Goal: Information Seeking & Learning: Learn about a topic

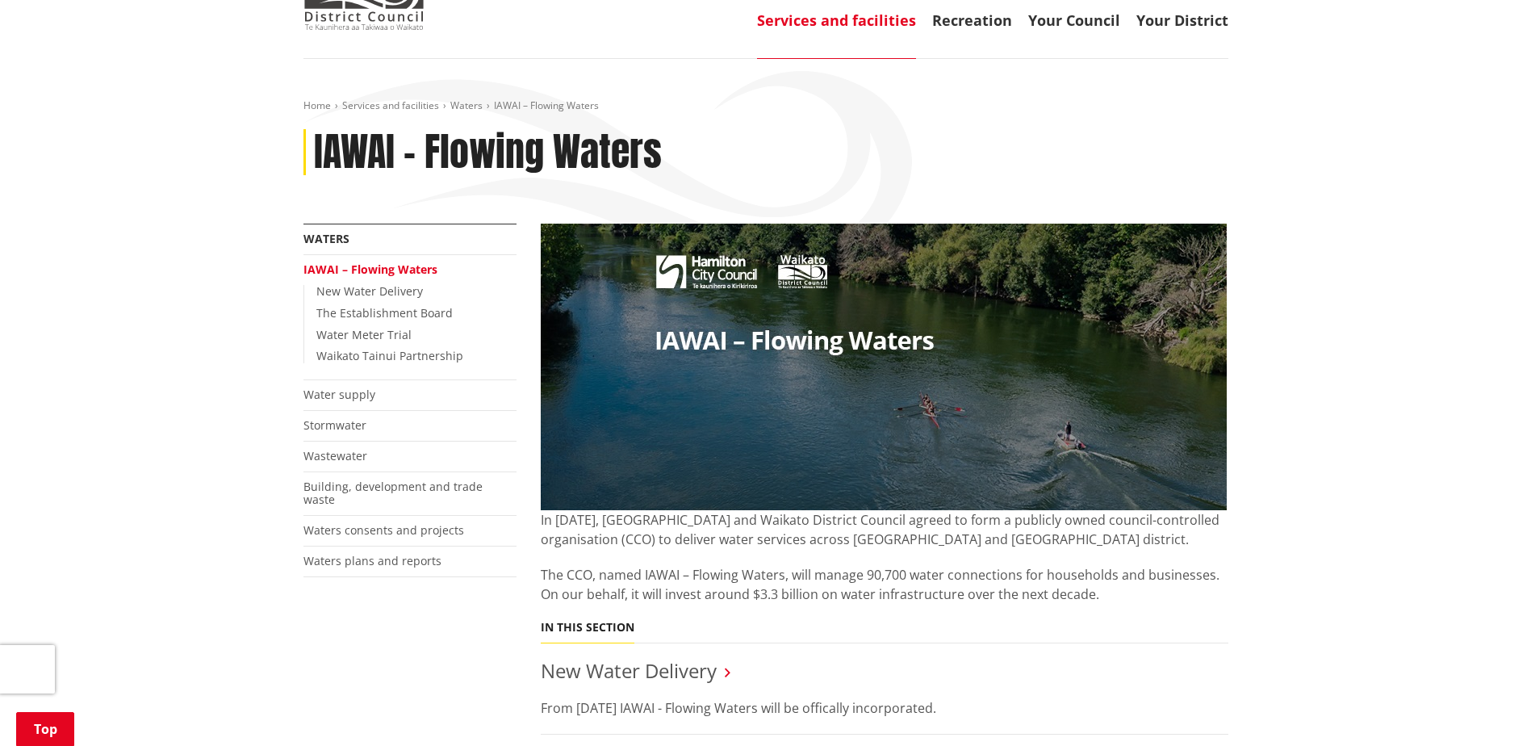
scroll to position [484, 0]
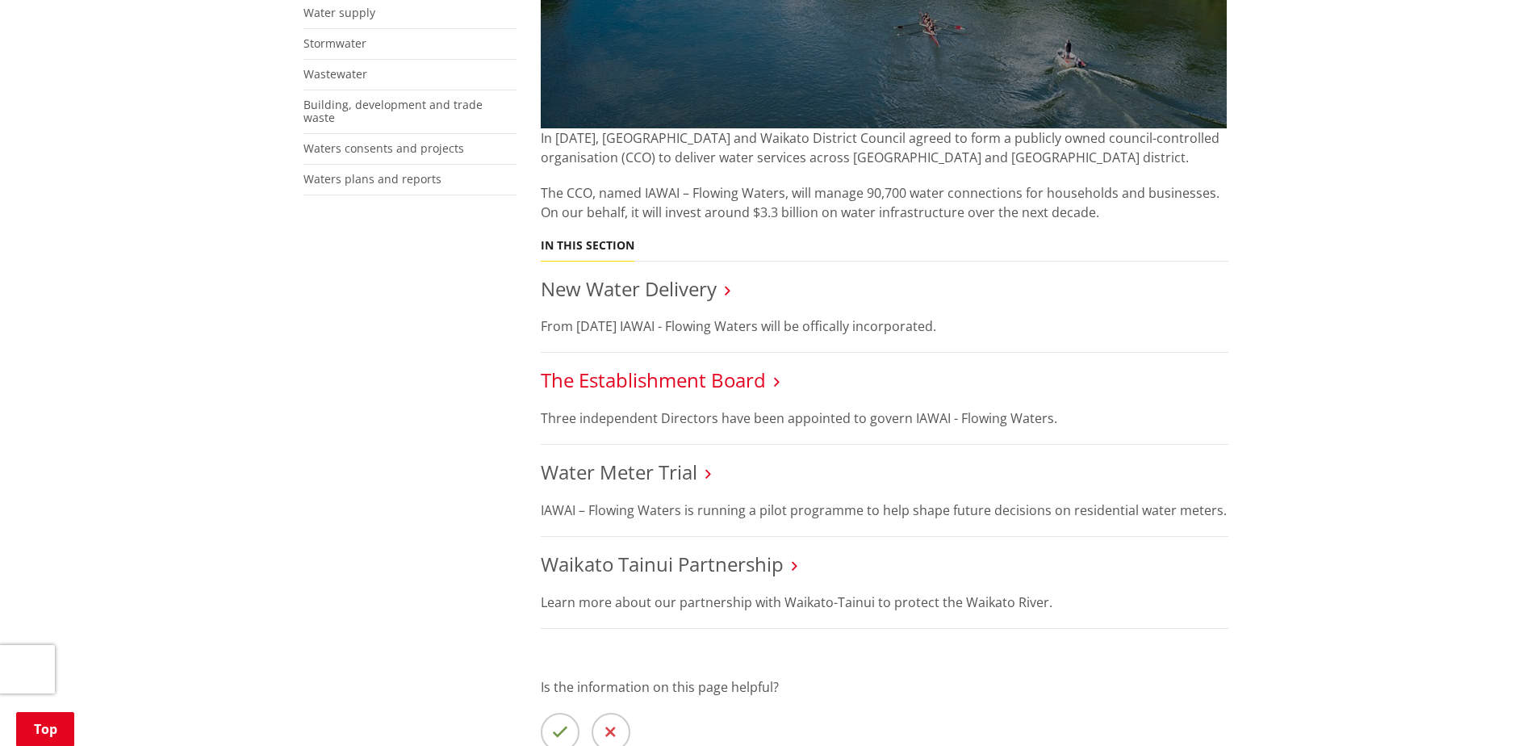
click at [645, 383] on link "The Establishment Board" at bounding box center [653, 380] width 225 height 27
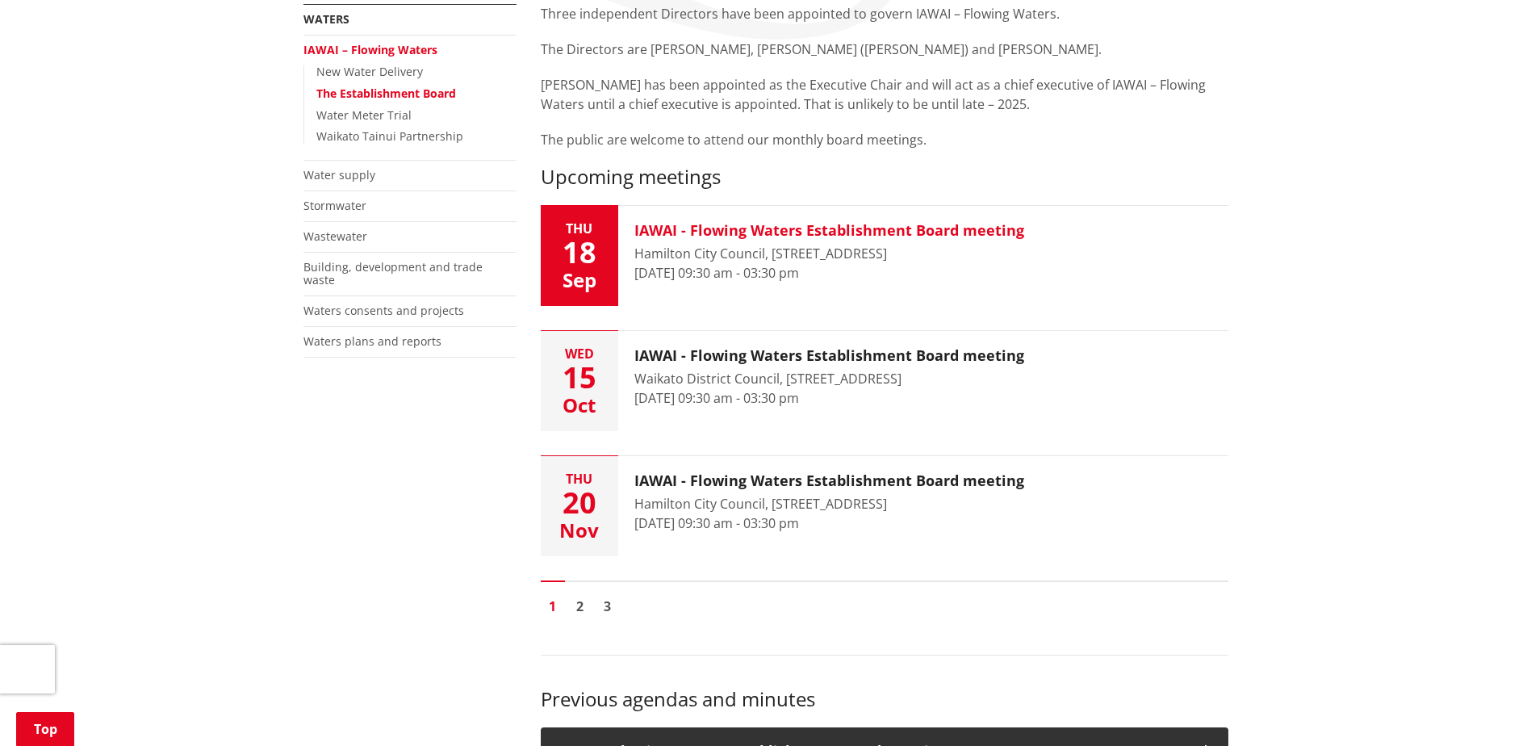
scroll to position [323, 0]
click at [719, 228] on h3 "IAWAI - Flowing Waters Establishment Board meeting" at bounding box center [830, 230] width 390 height 18
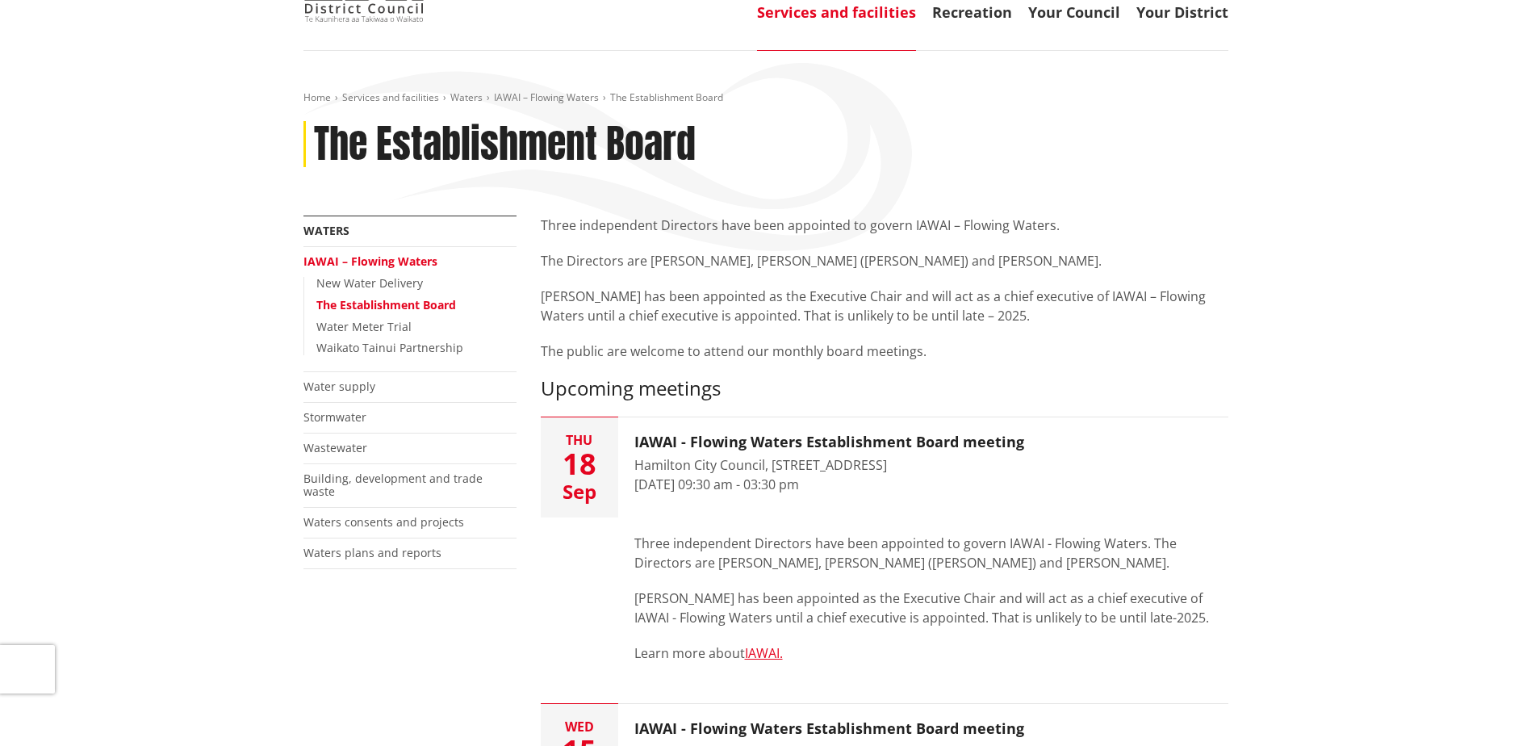
scroll to position [0, 0]
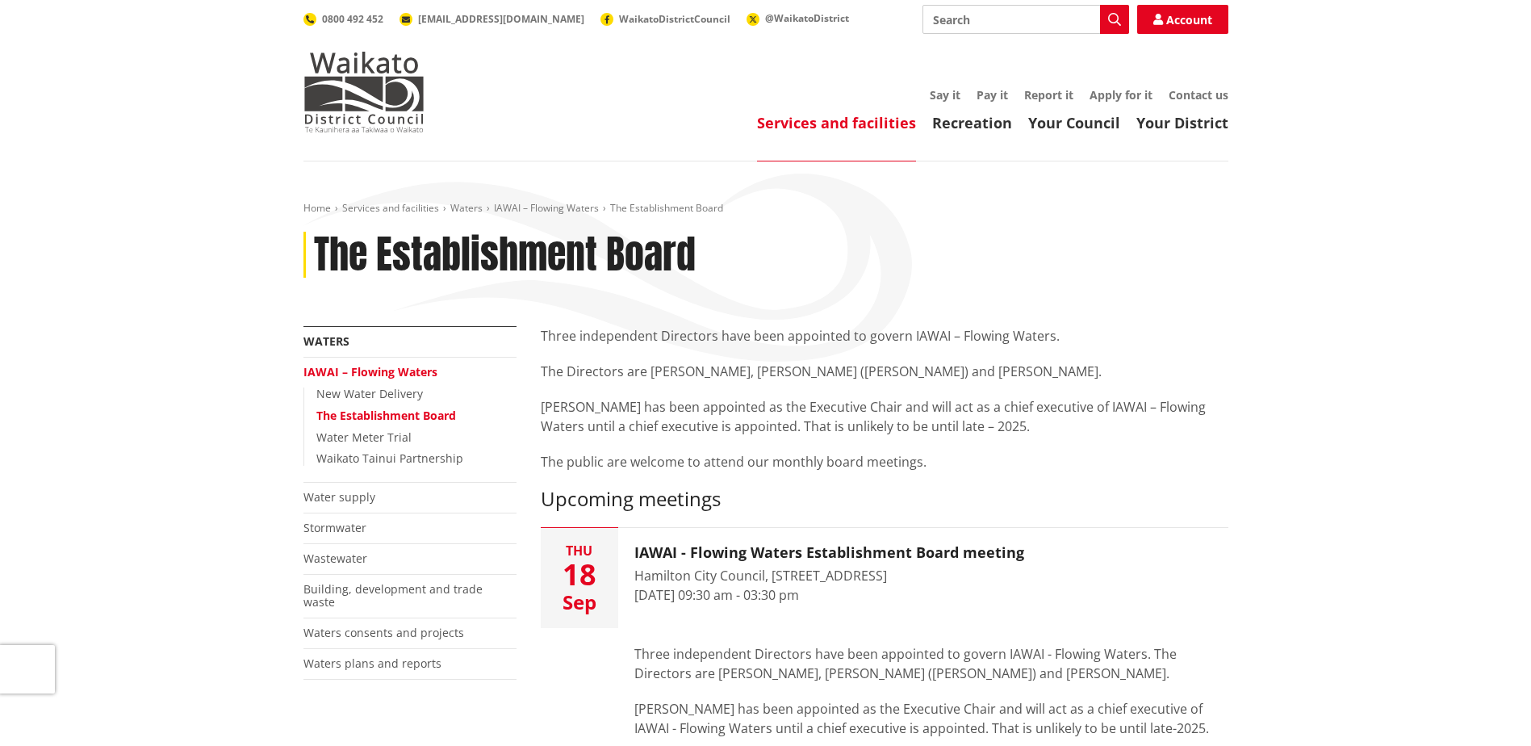
drag, startPoint x: 603, startPoint y: 31, endPoint x: 162, endPoint y: 13, distance: 441.2
click at [82, 51] on header "Toggle search Toggle navigation Services and facilities Recreation Your Council…" at bounding box center [765, 80] width 1531 height 161
drag, startPoint x: 910, startPoint y: 338, endPoint x: 1055, endPoint y: 341, distance: 145.3
click at [1055, 341] on p "Three independent Directors have been appointed to govern IAWAI – Flowing Water…" at bounding box center [885, 335] width 688 height 19
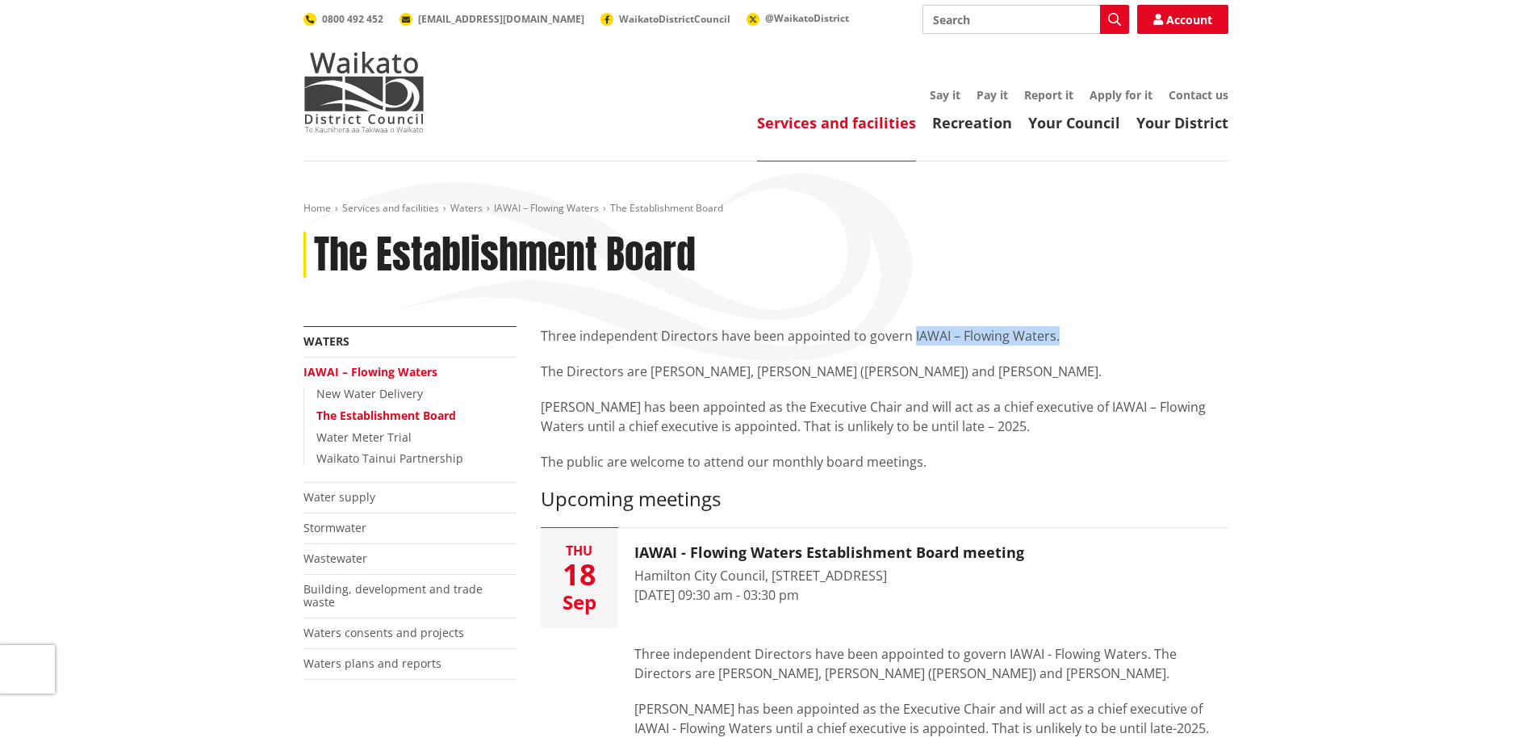
drag, startPoint x: 1055, startPoint y: 341, endPoint x: 1026, endPoint y: 336, distance: 29.5
copy p "IAWAI – Flowing Waters."
